Goal: Navigation & Orientation: Find specific page/section

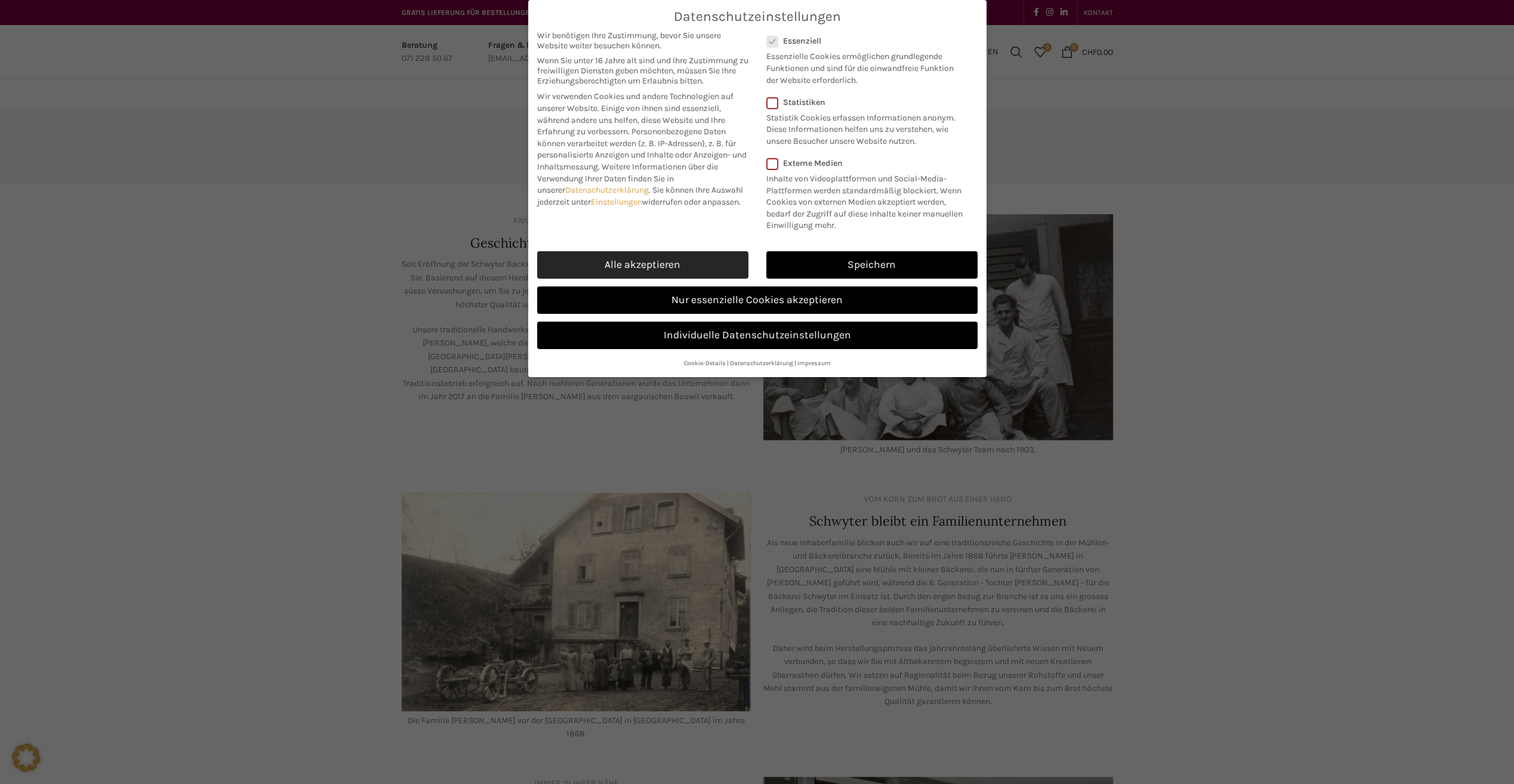
click at [728, 268] on link "Alle akzeptieren" at bounding box center [643, 265] width 212 height 27
checkbox input "true"
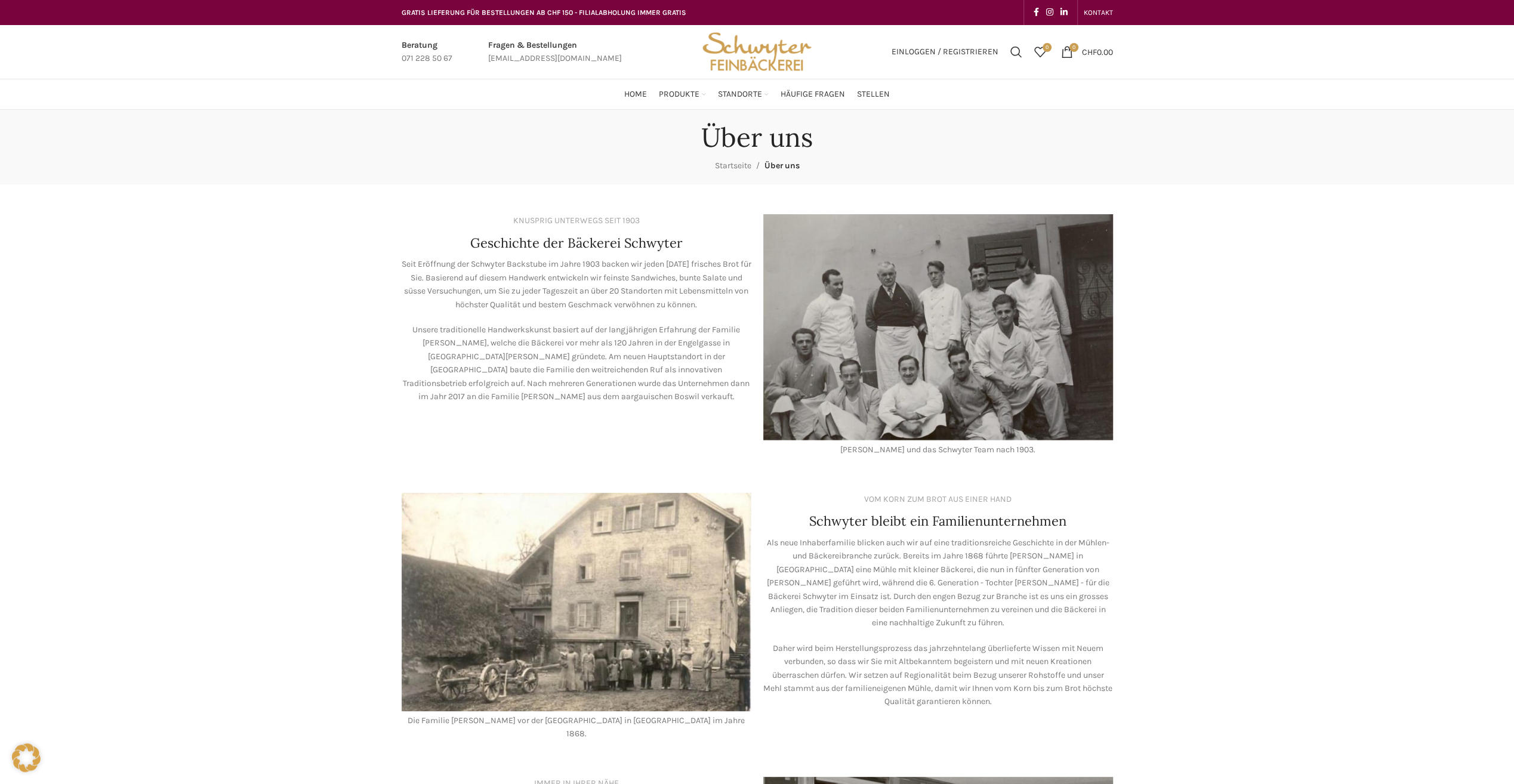
click at [762, 61] on img "Site logo" at bounding box center [757, 52] width 117 height 53
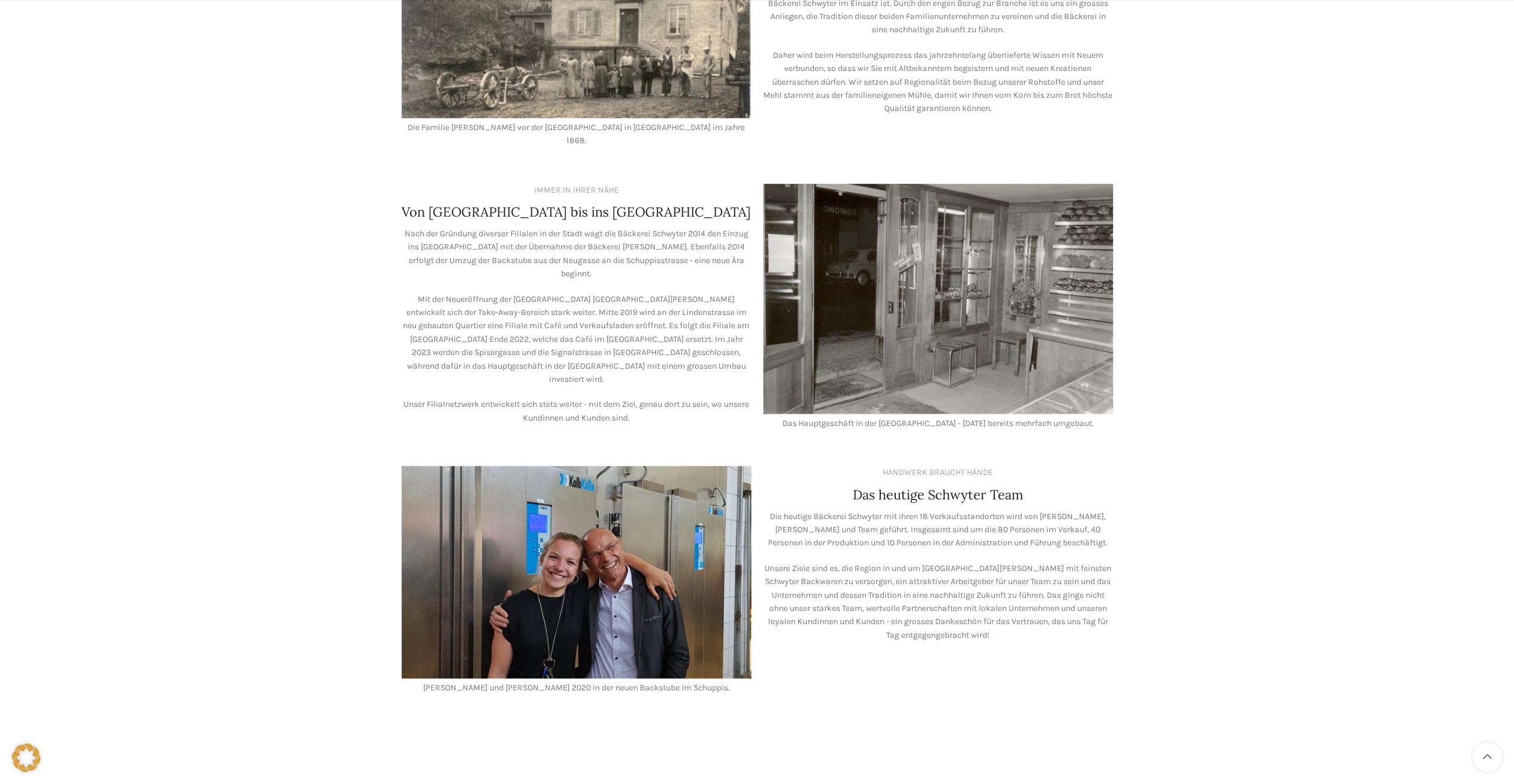
scroll to position [761, 0]
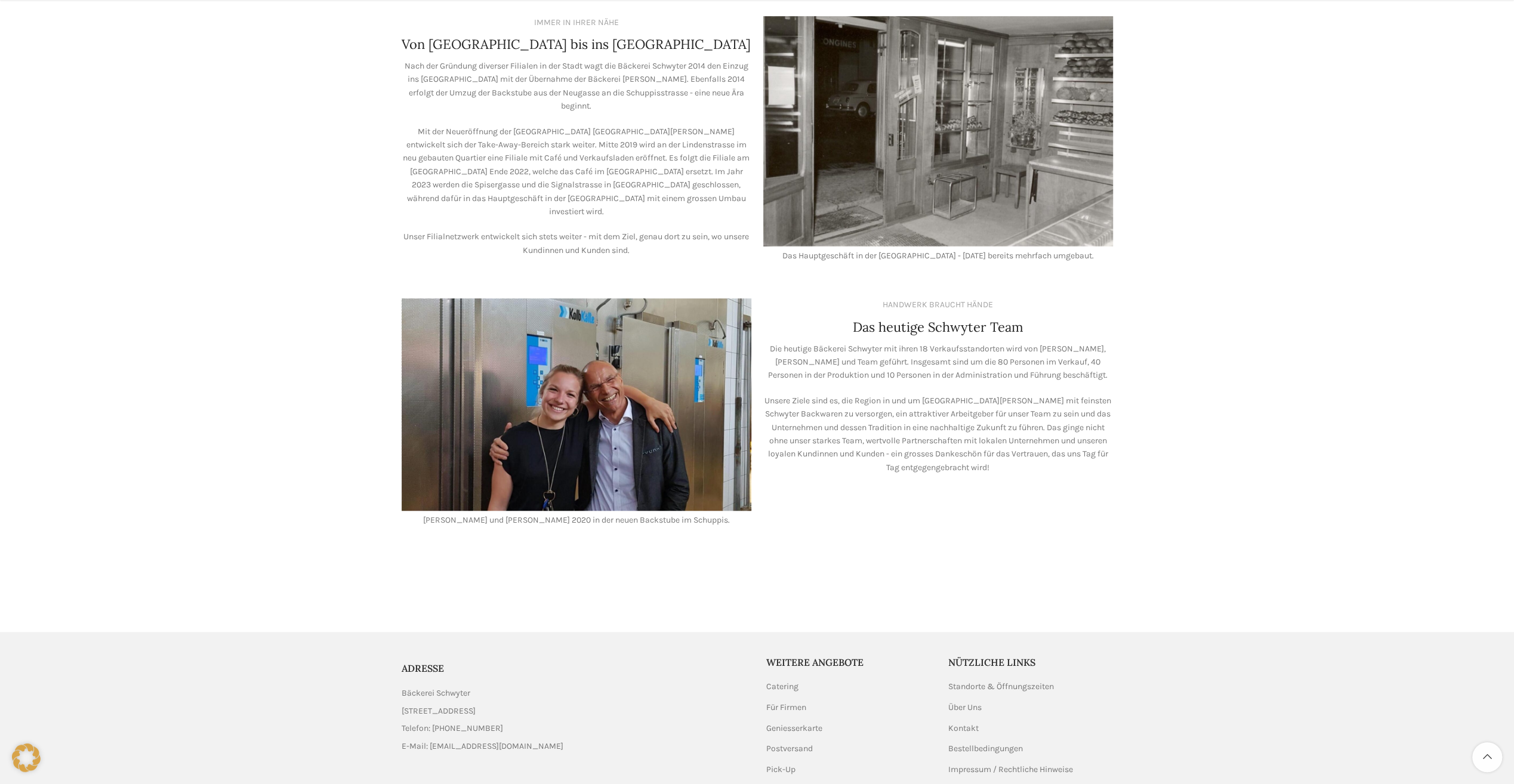
click at [569, 477] on img at bounding box center [577, 404] width 350 height 212
click at [569, 359] on img at bounding box center [577, 404] width 350 height 212
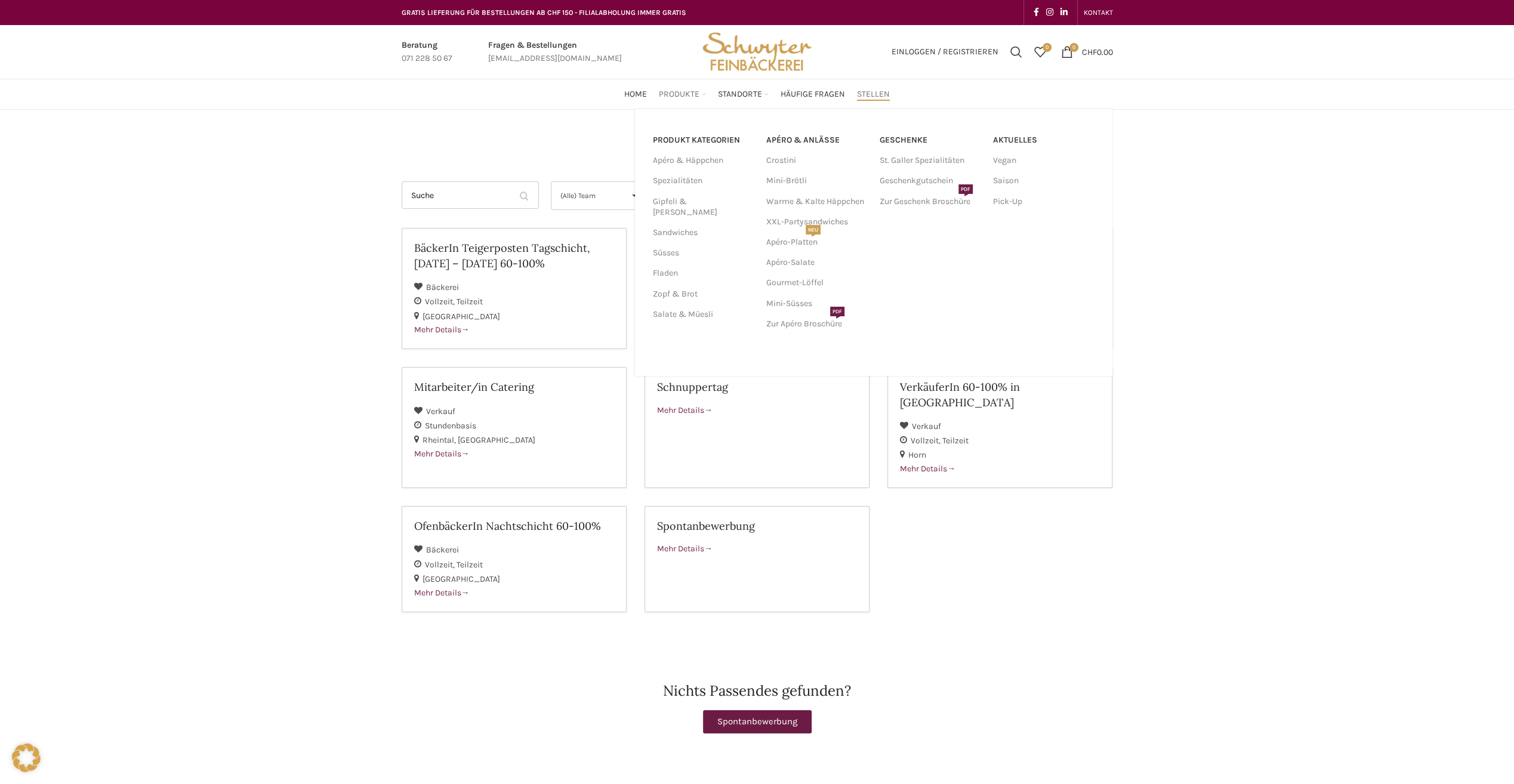
click at [687, 91] on span "Produkte" at bounding box center [679, 95] width 41 height 12
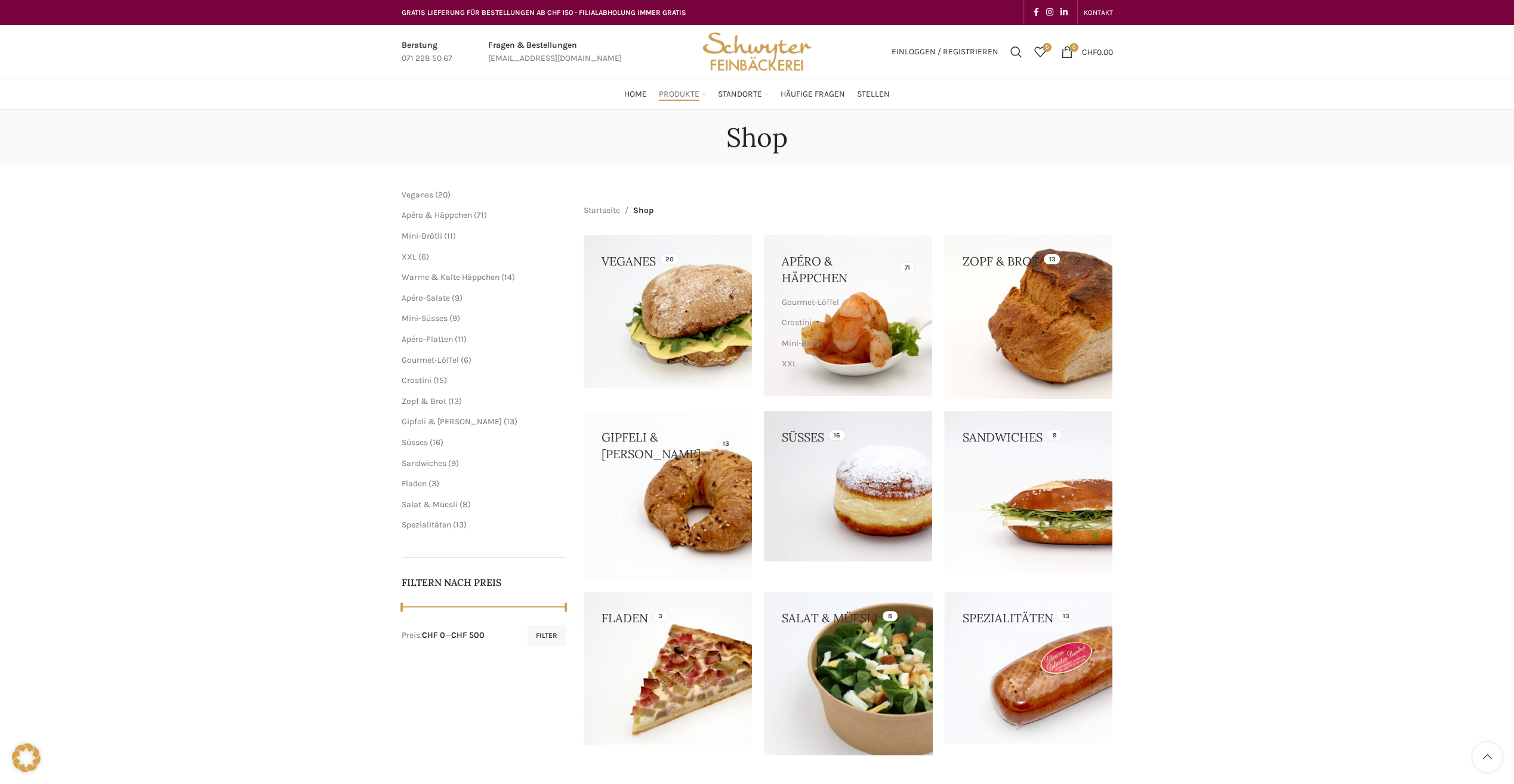
scroll to position [243, 0]
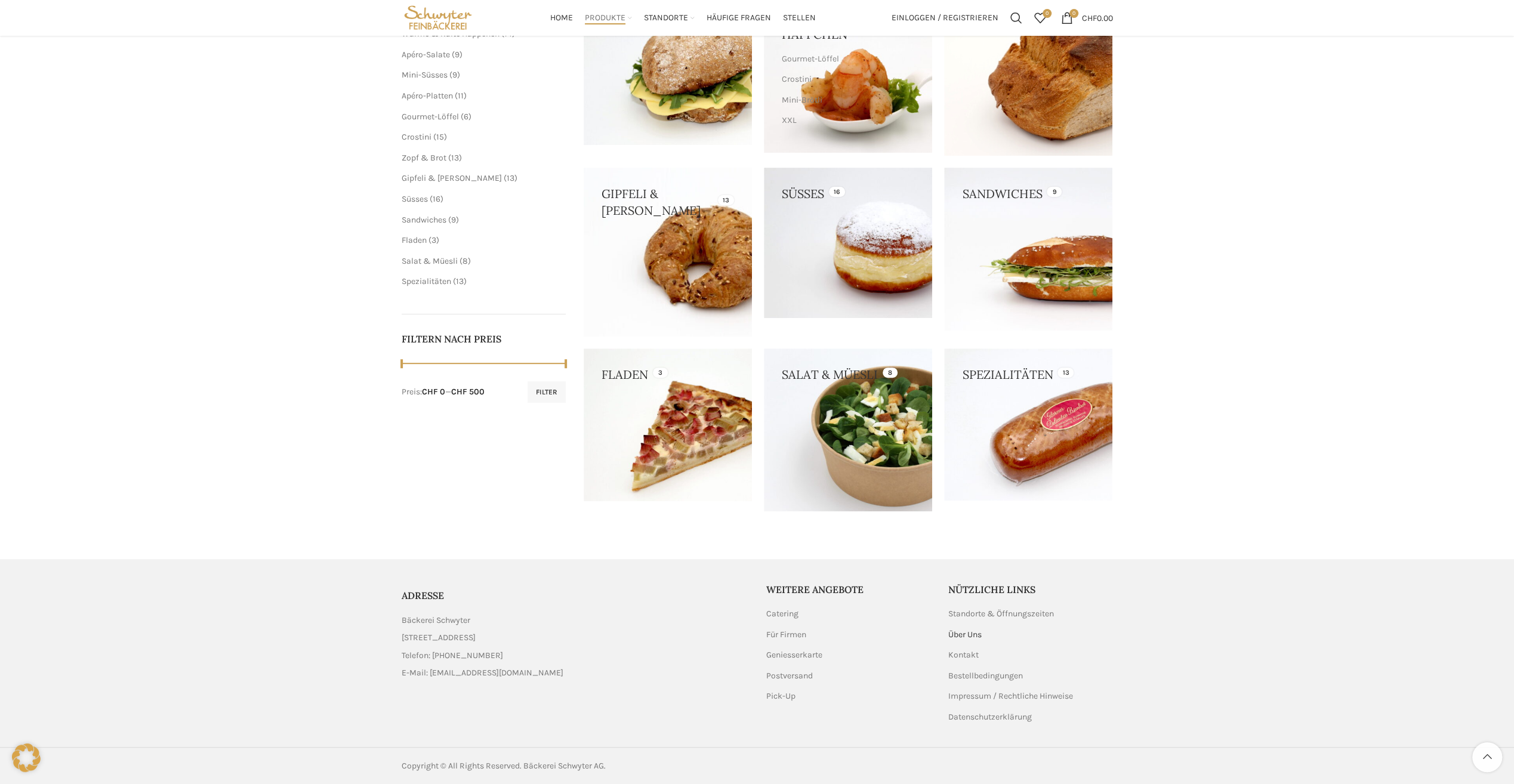
click at [960, 632] on link "Über Uns" at bounding box center [966, 635] width 35 height 12
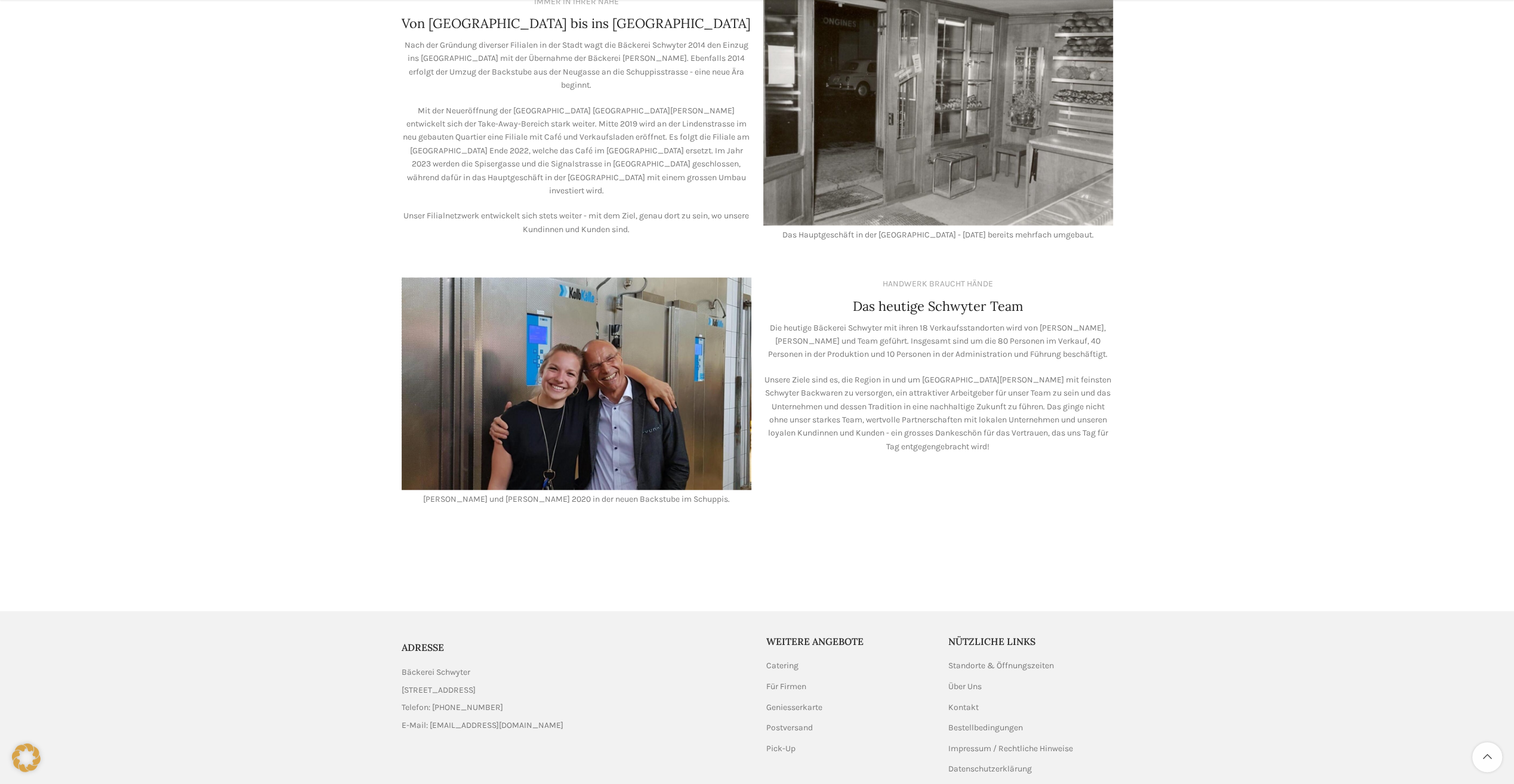
scroll to position [821, 0]
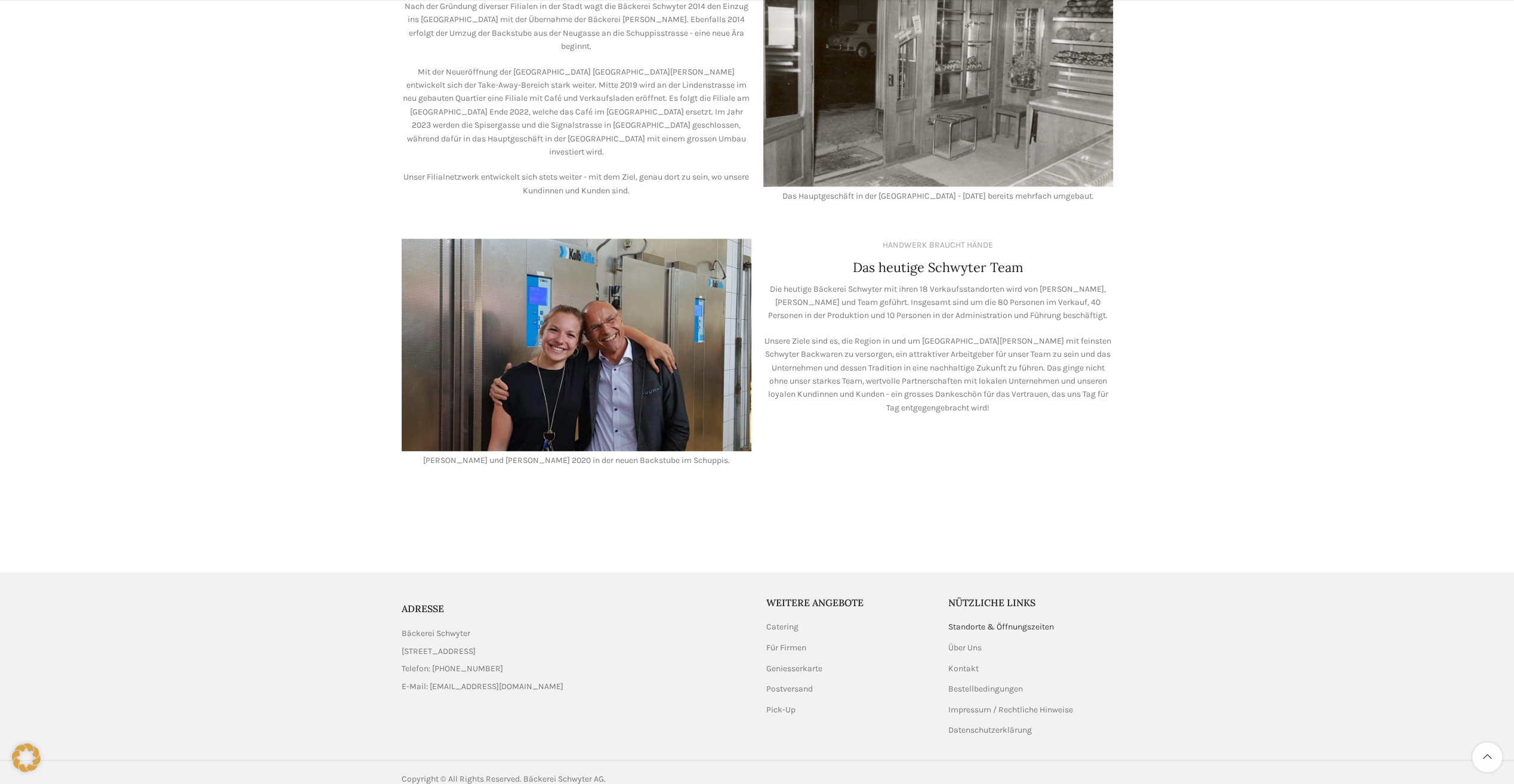
click at [962, 622] on link "Standorte & Öffnungszeiten" at bounding box center [1002, 627] width 107 height 12
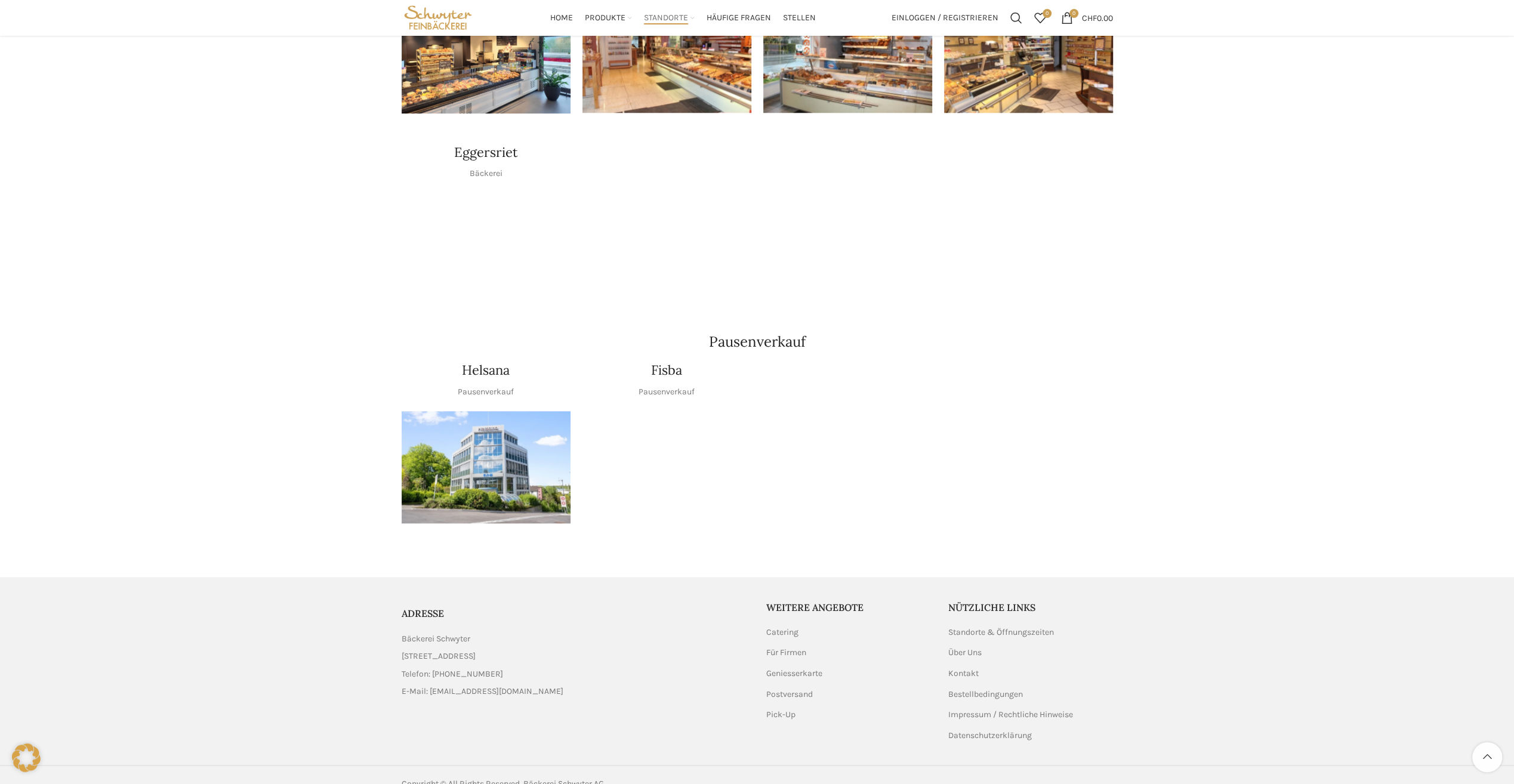
scroll to position [873, 0]
